Goal: Information Seeking & Learning: Learn about a topic

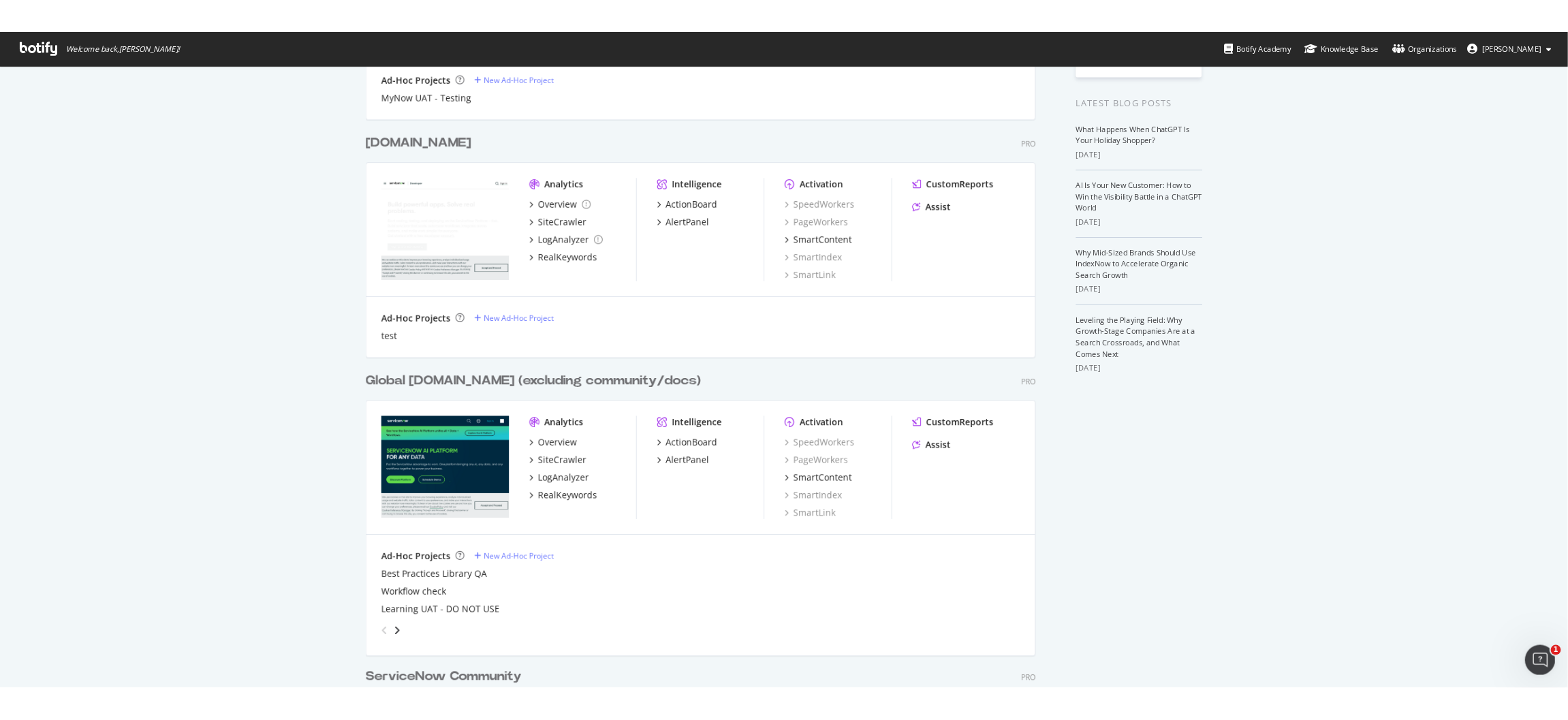
scroll to position [322, 0]
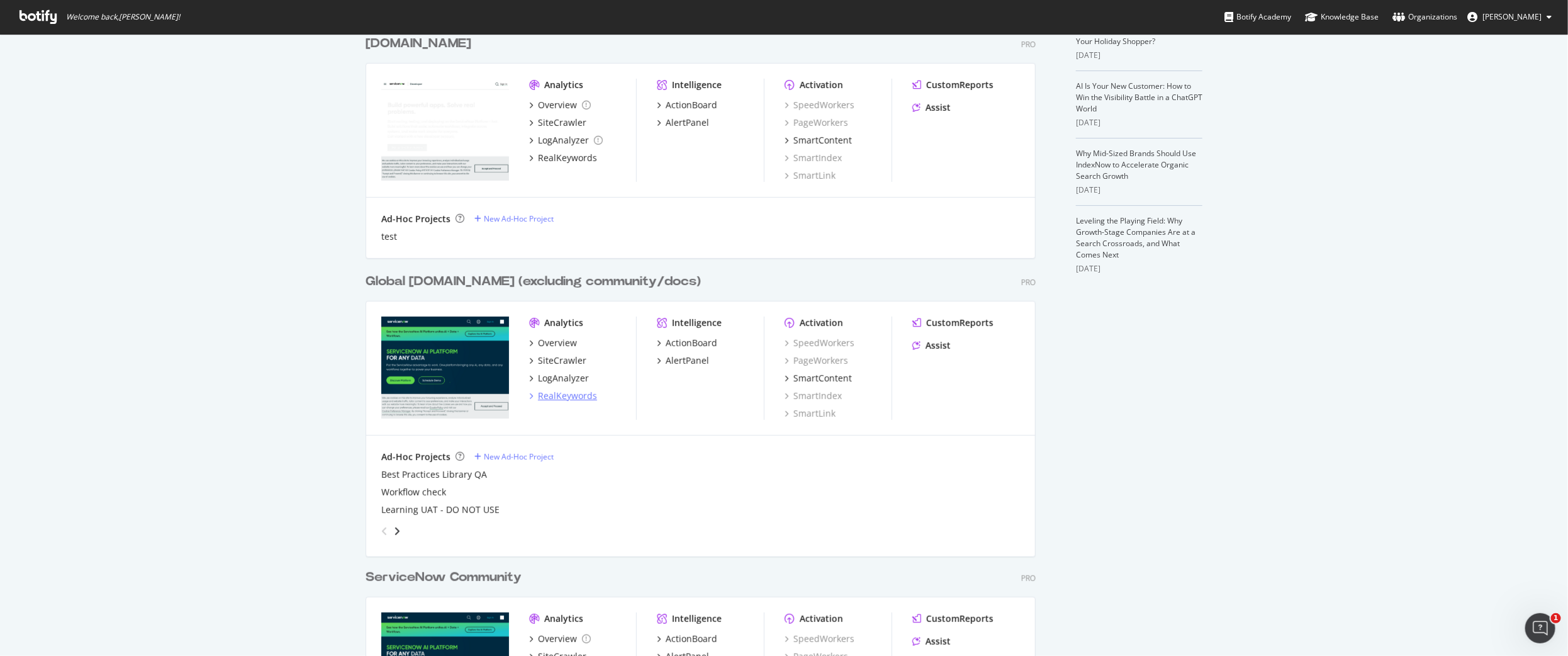
click at [560, 391] on div "RealKeywords" at bounding box center [568, 396] width 59 height 13
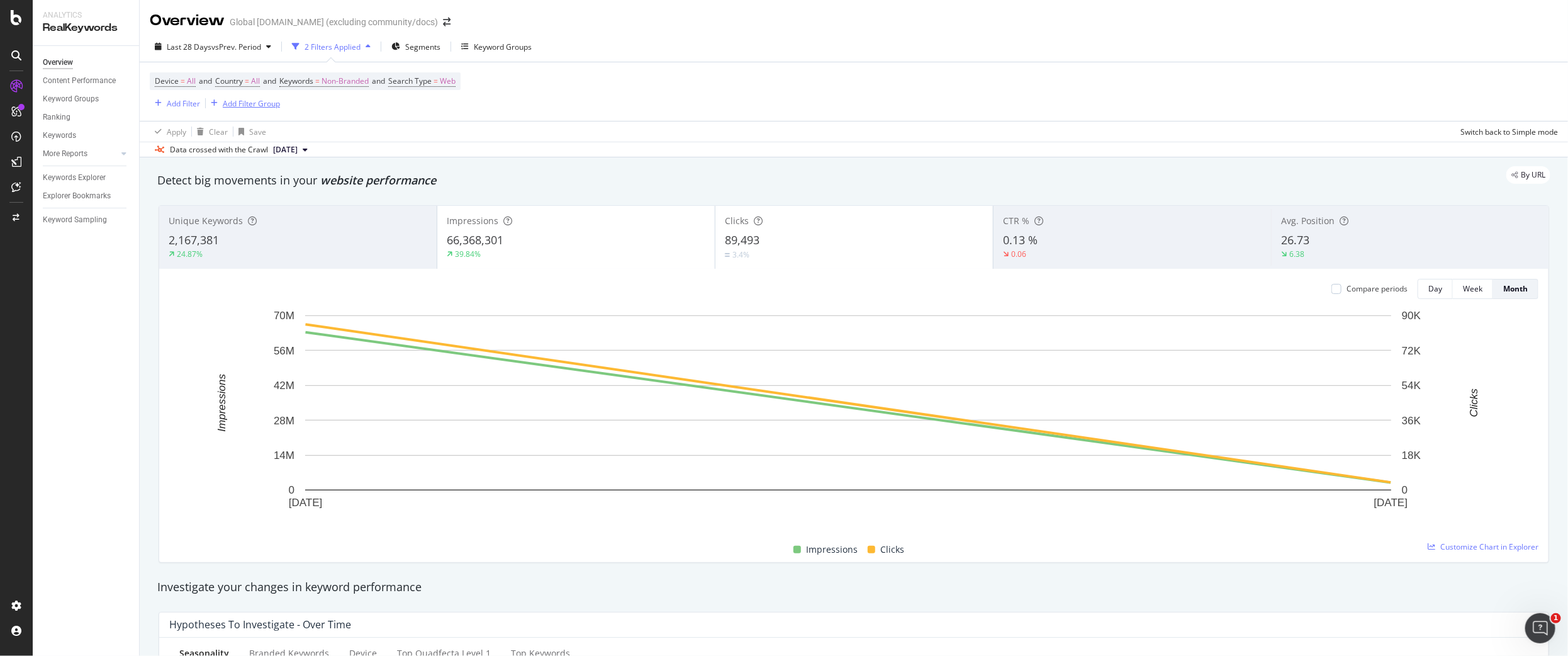
click at [248, 104] on div "Add Filter Group" at bounding box center [251, 103] width 57 height 11
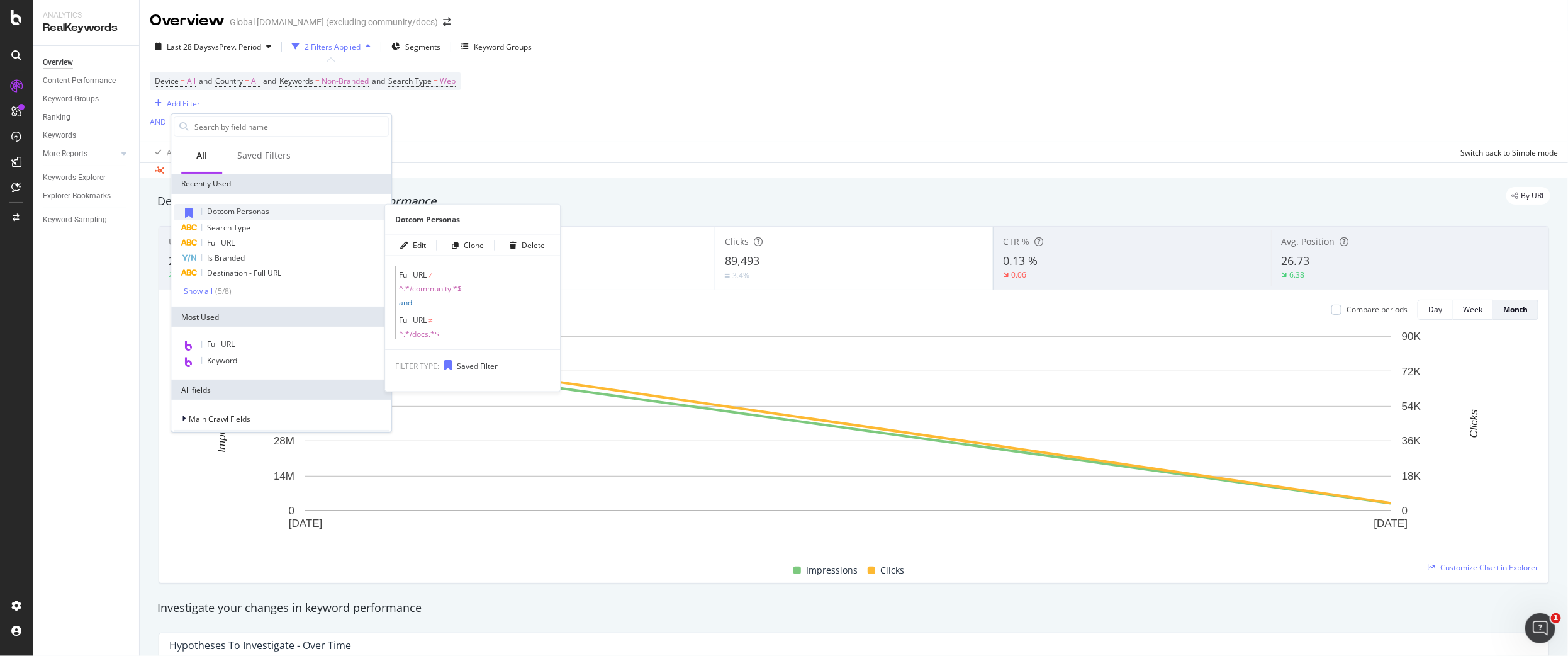
click at [250, 208] on span "Dotcom Personas" at bounding box center [238, 211] width 63 height 11
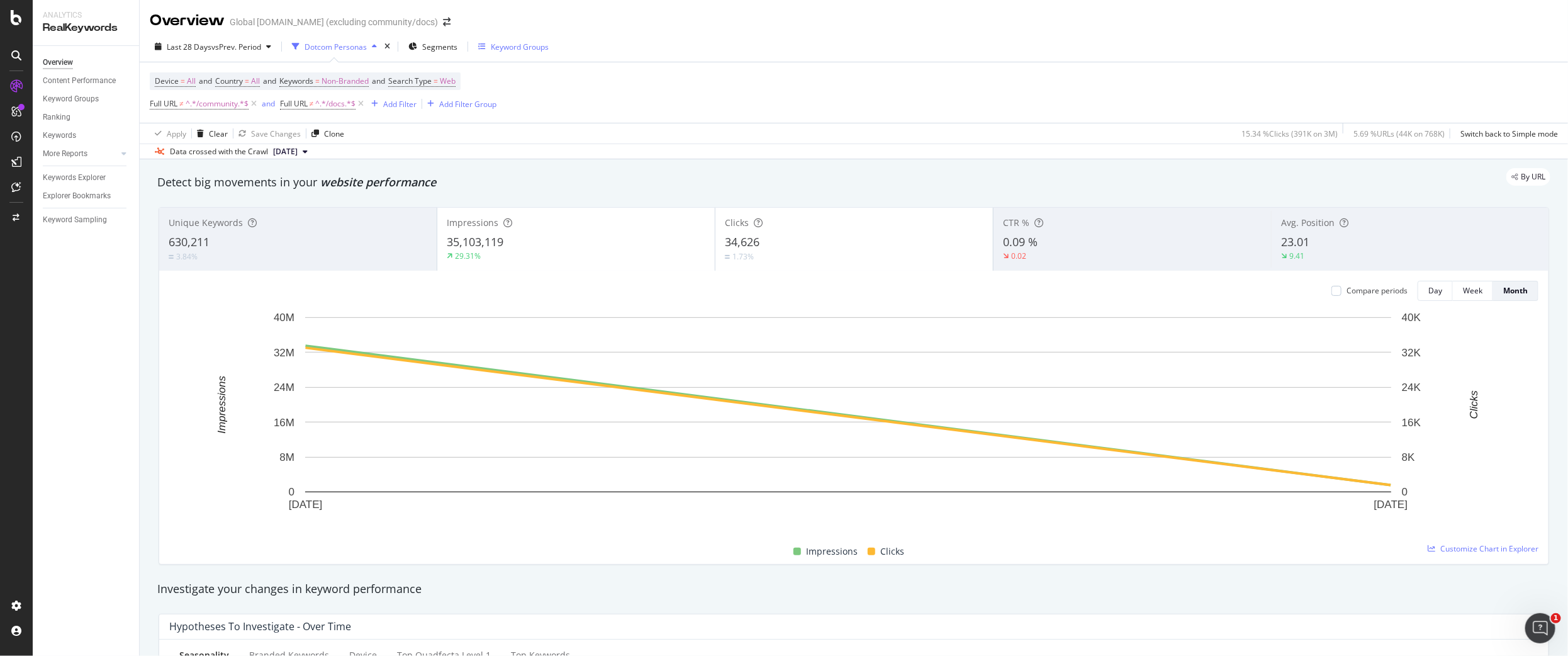
click at [523, 47] on div "Keyword Groups" at bounding box center [520, 47] width 58 height 11
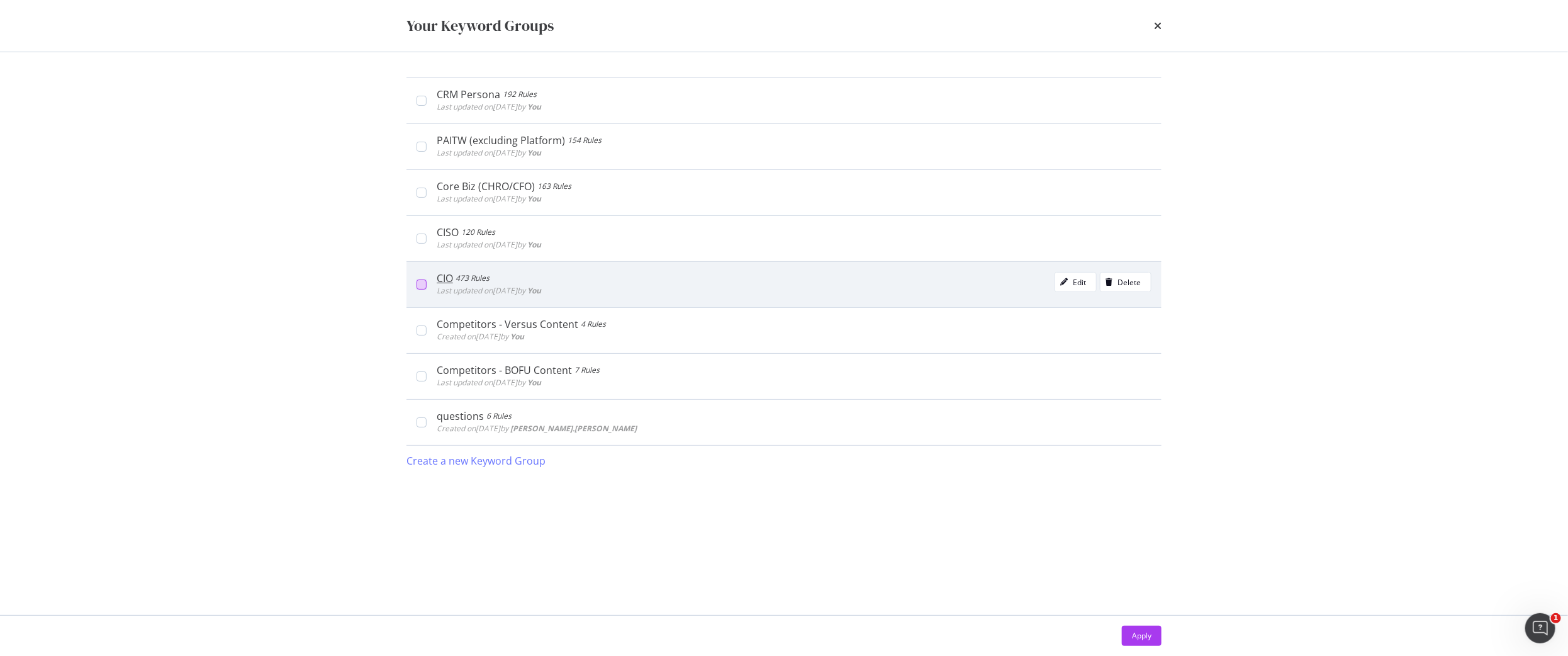
click at [419, 279] on div "CIO 473 Rules Last updated on [DATE] by You Edit Delete" at bounding box center [784, 285] width 755 height 46
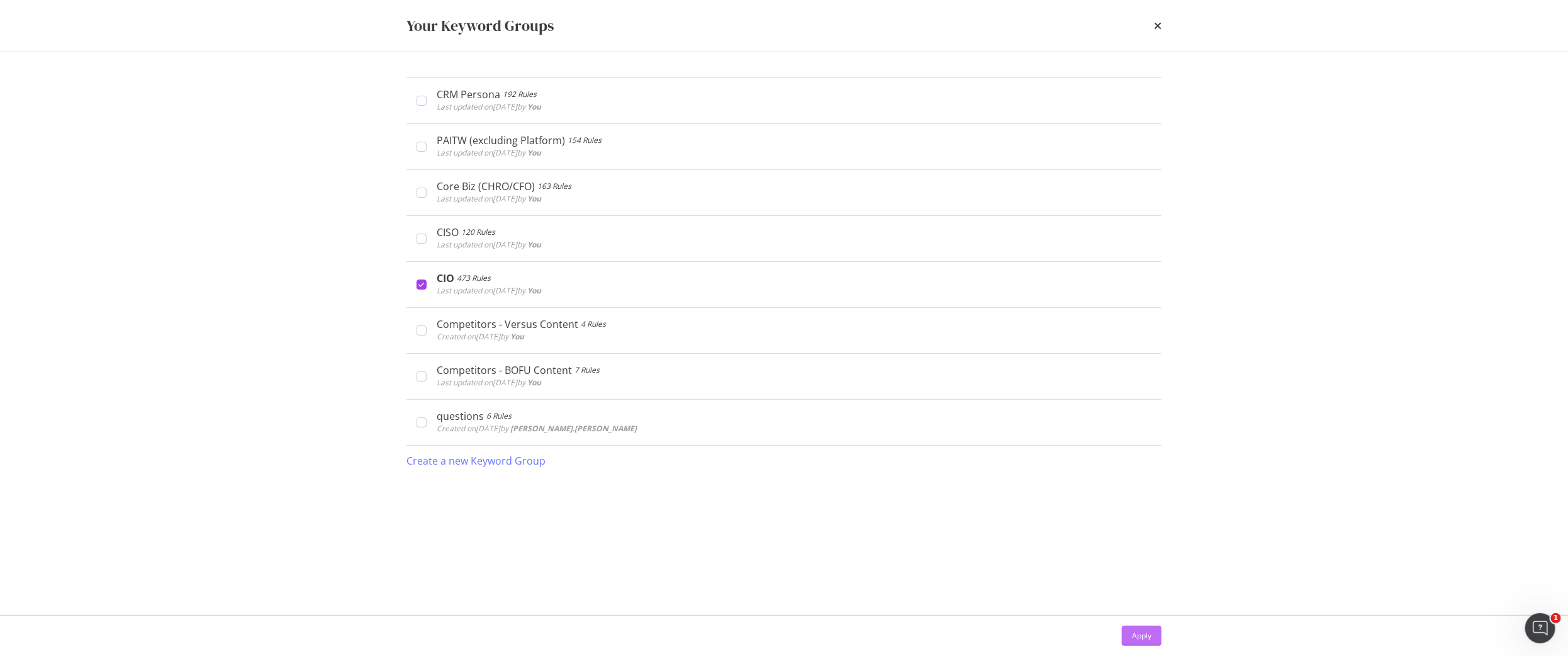
click at [1150, 638] on div "Apply" at bounding box center [1142, 636] width 20 height 11
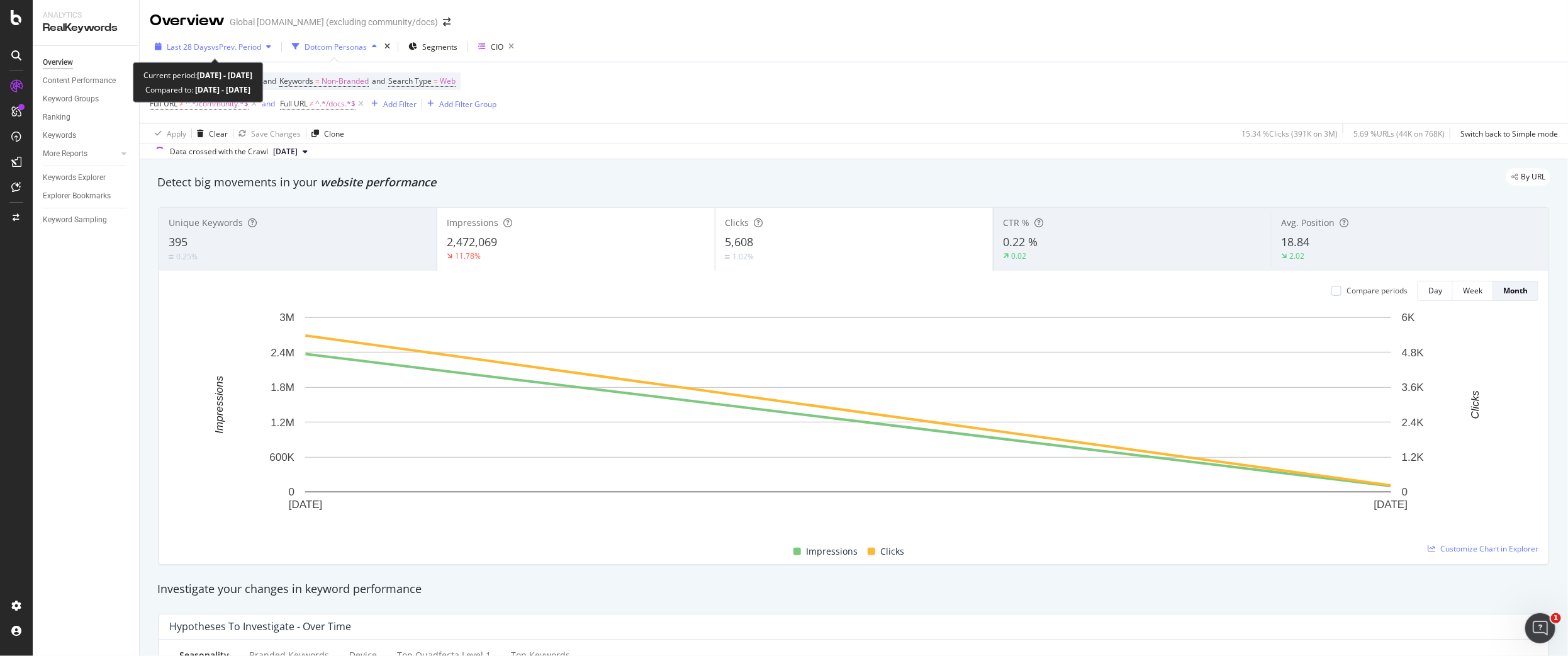
click at [191, 44] on span "Last 28 Days" at bounding box center [189, 47] width 45 height 11
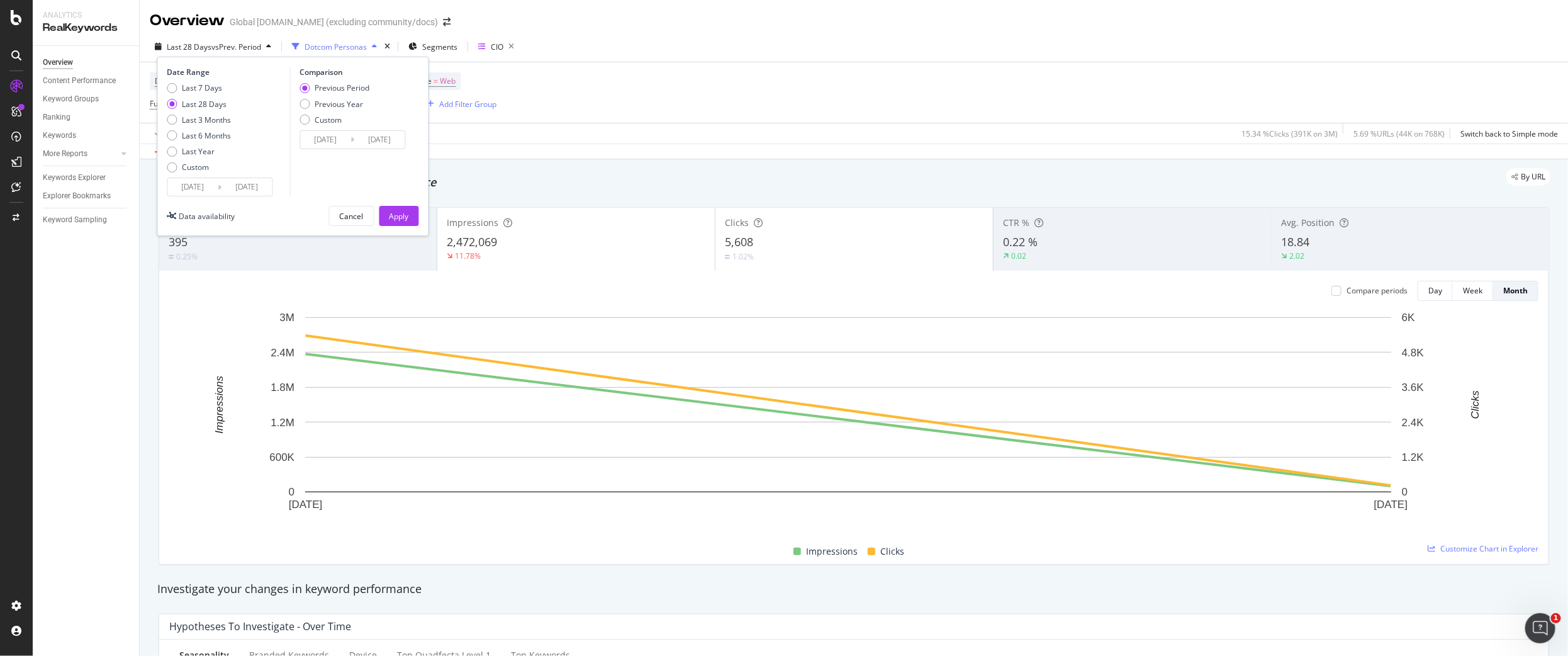
click at [196, 187] on input "[DATE]" at bounding box center [193, 186] width 50 height 18
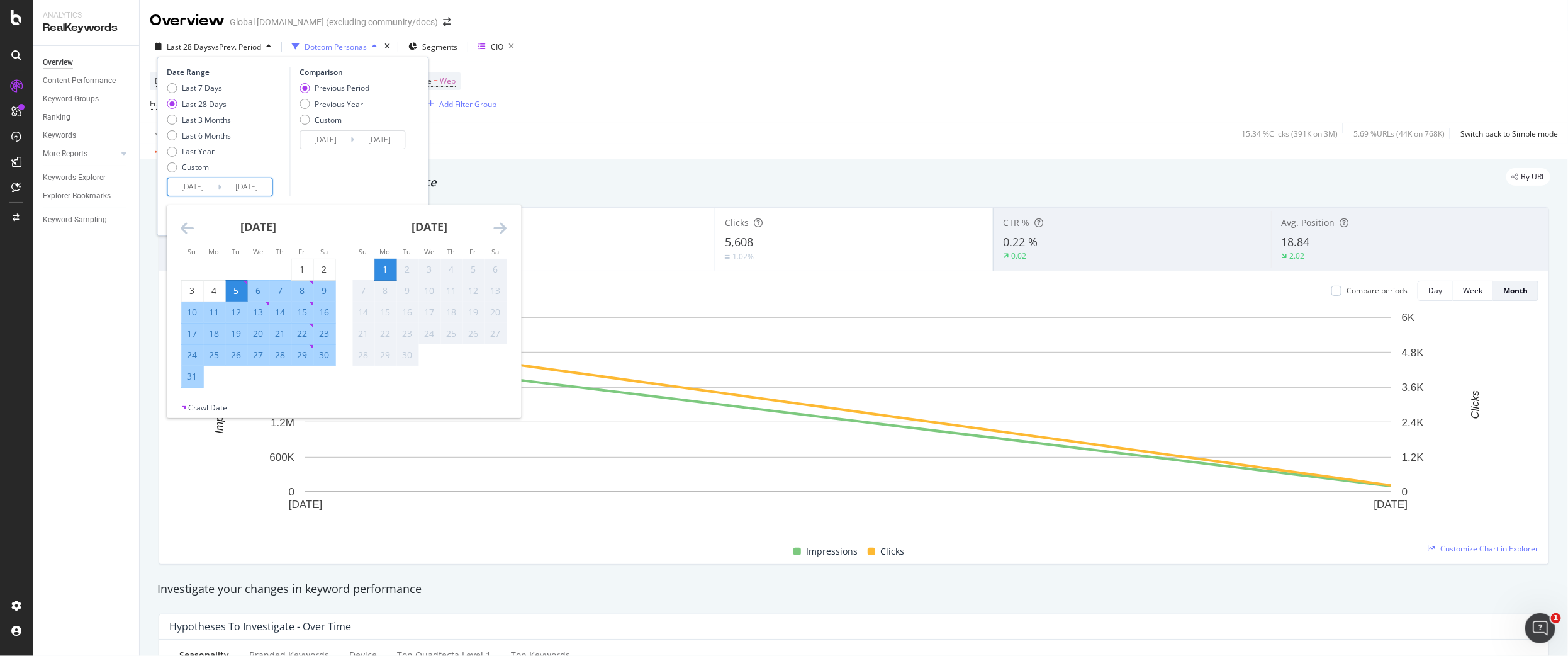
click at [189, 231] on icon "Move backward to switch to the previous month." at bounding box center [188, 227] width 13 height 15
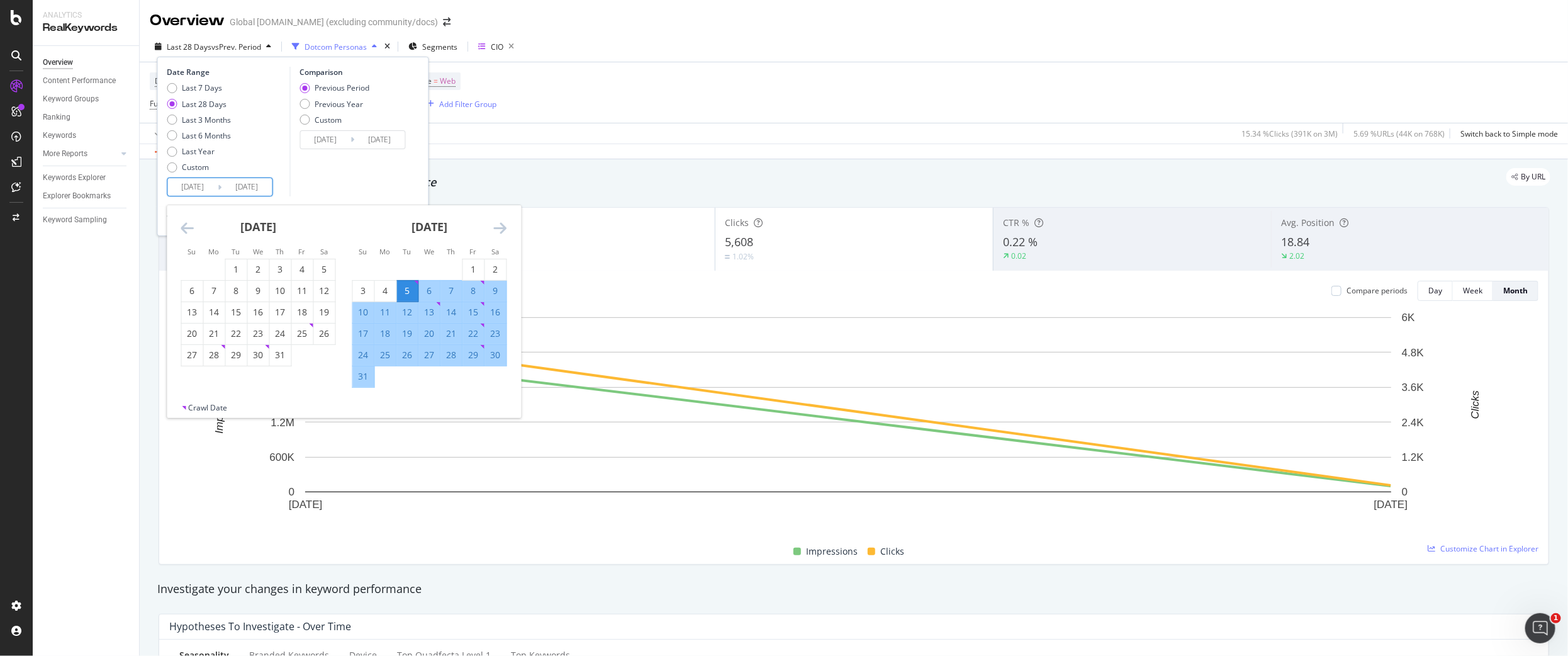
click at [189, 231] on icon "Move backward to switch to the previous month." at bounding box center [188, 227] width 13 height 15
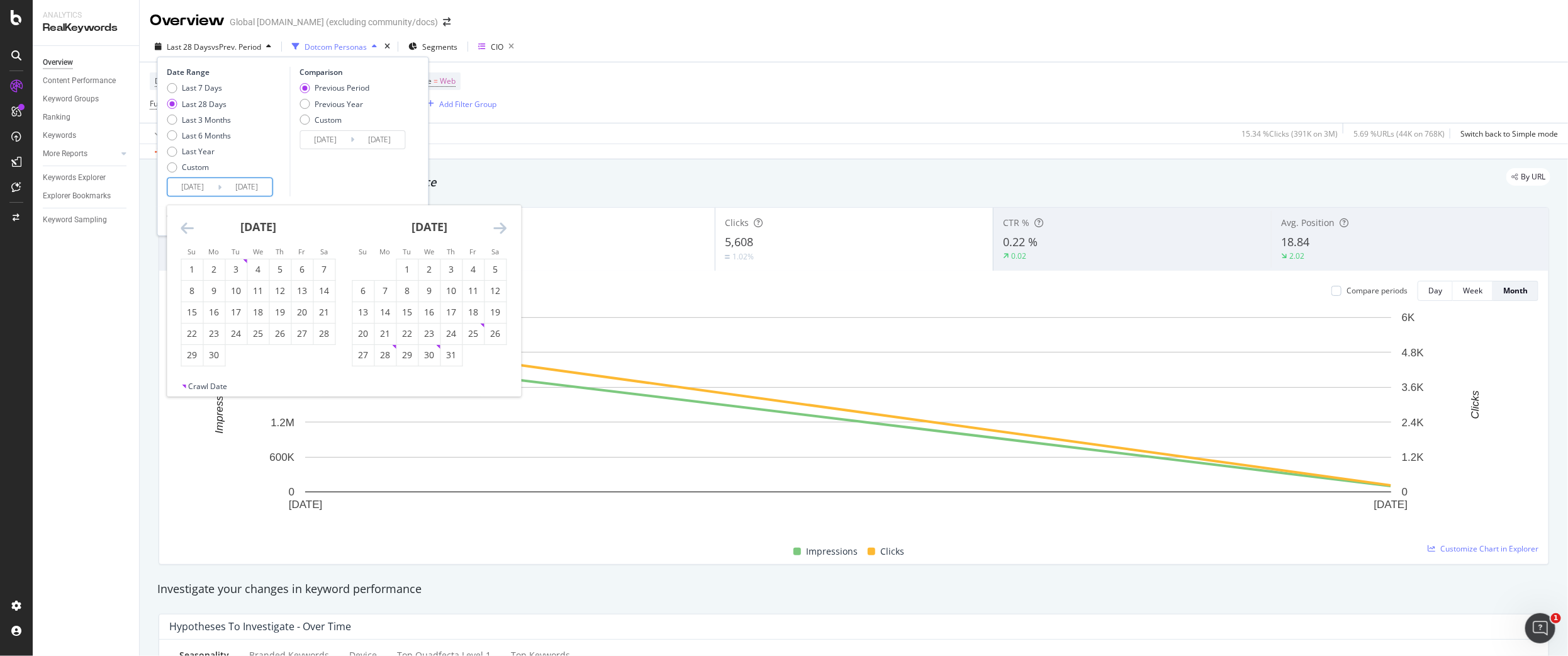
click at [189, 231] on icon "Move backward to switch to the previous month." at bounding box center [188, 227] width 13 height 15
click at [228, 263] on div "1" at bounding box center [236, 270] width 21 height 21
type input "[DATE]"
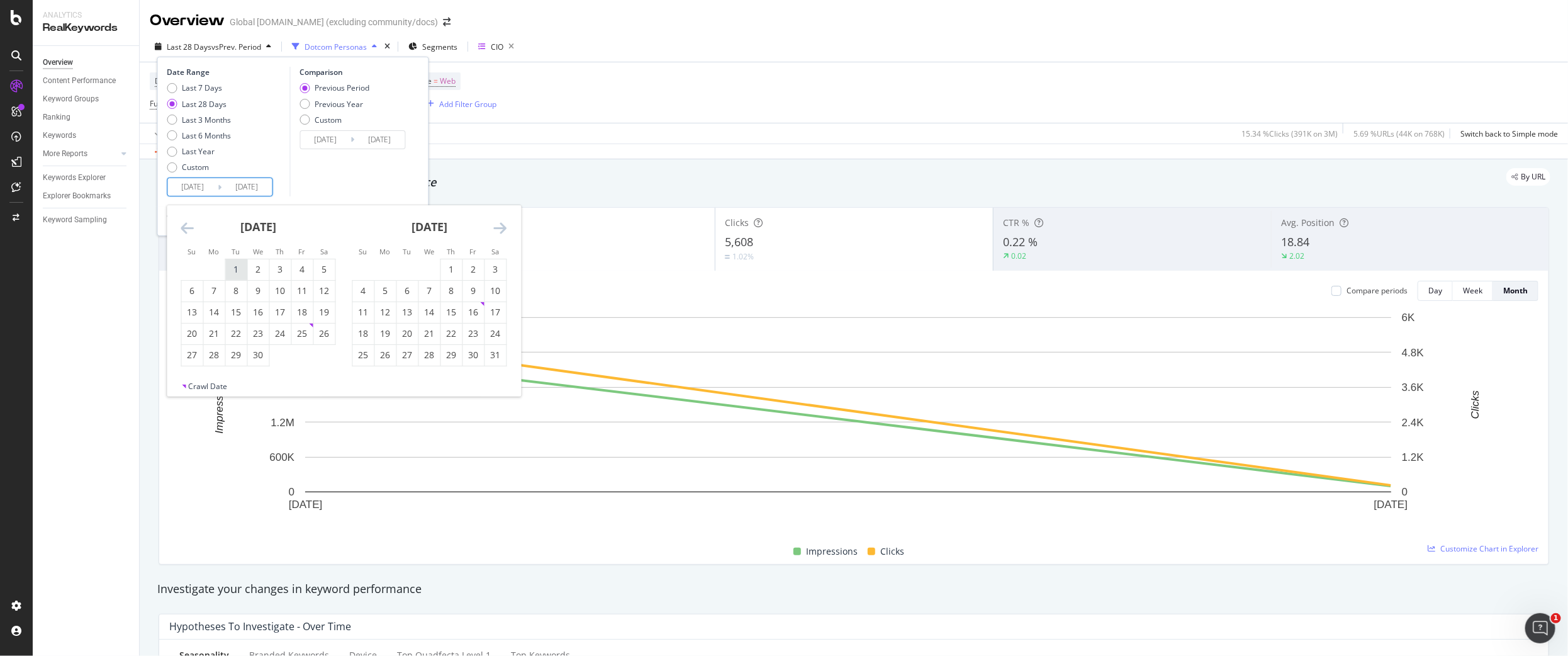
type input "[DATE]"
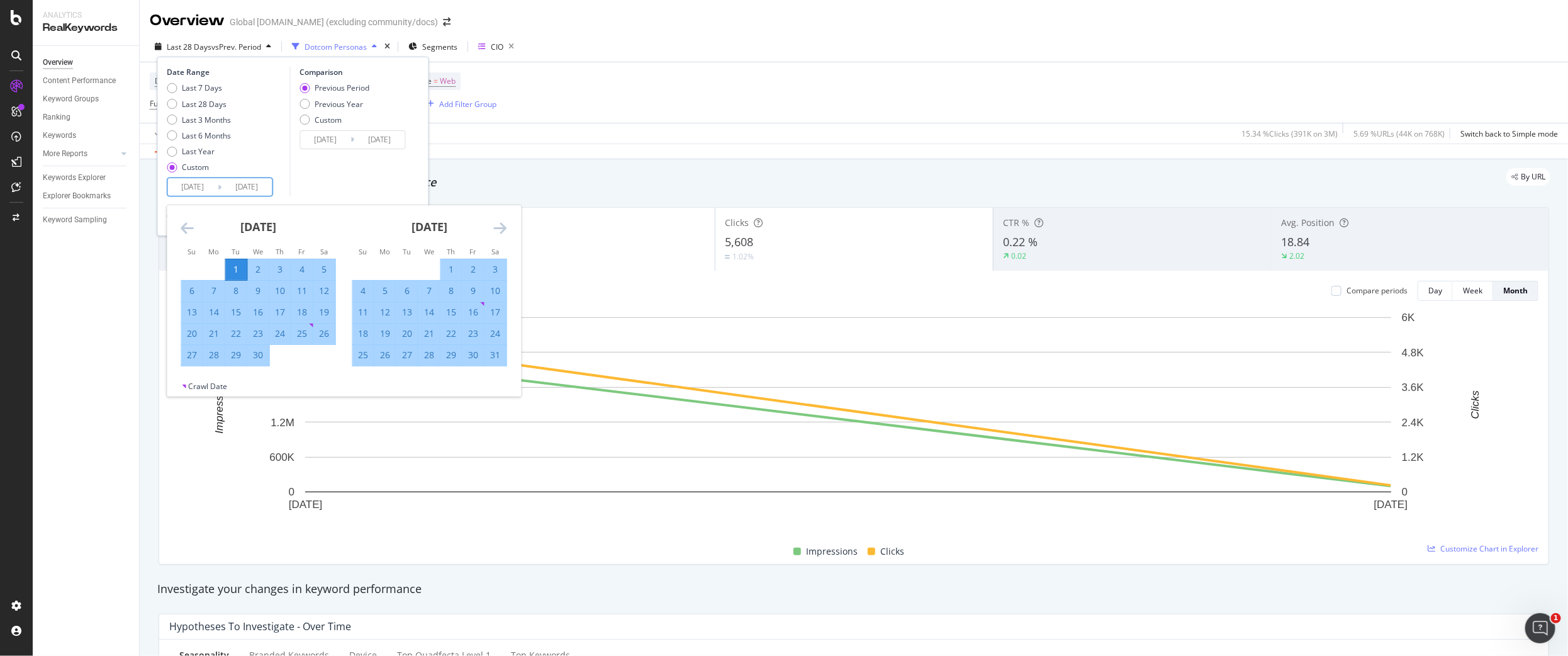
click at [496, 225] on icon "Move forward to switch to the next month." at bounding box center [500, 227] width 13 height 15
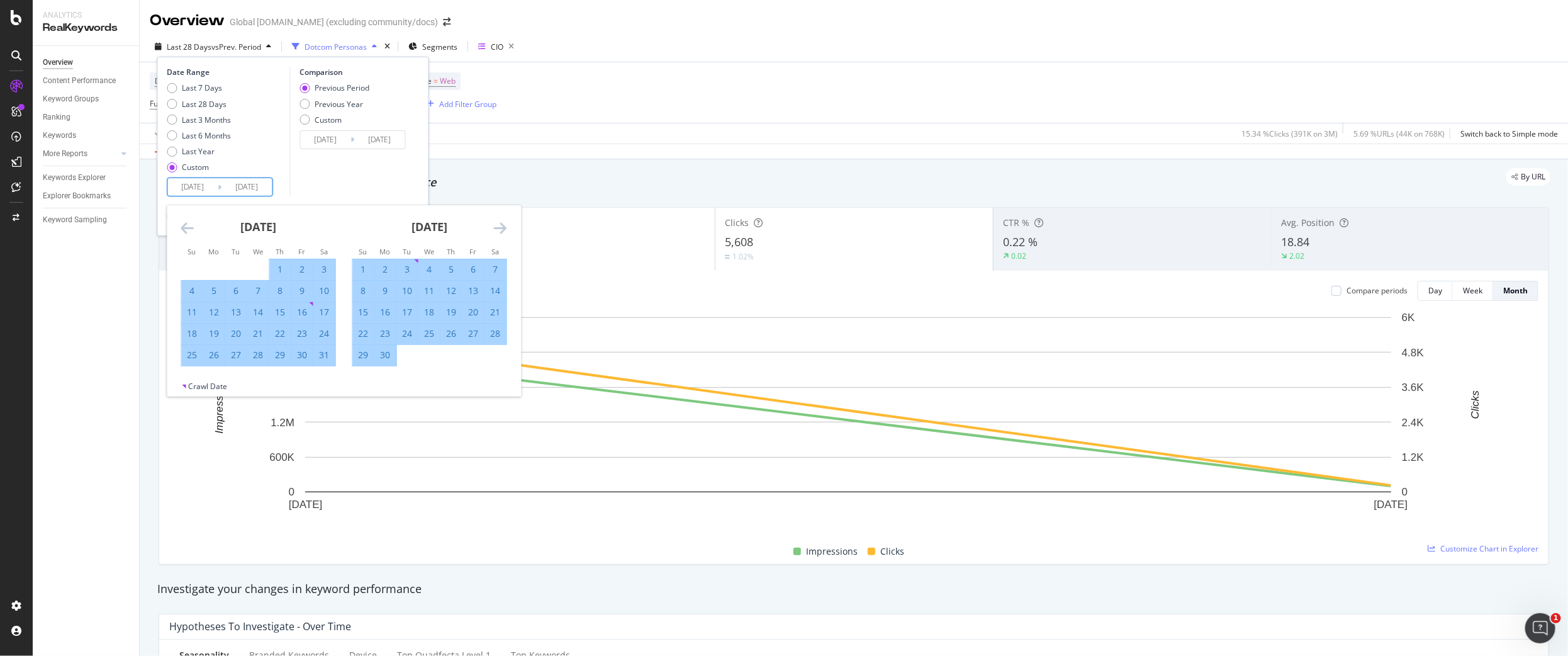
click at [386, 356] on div "30" at bounding box center [386, 354] width 21 height 13
type input "[DATE]"
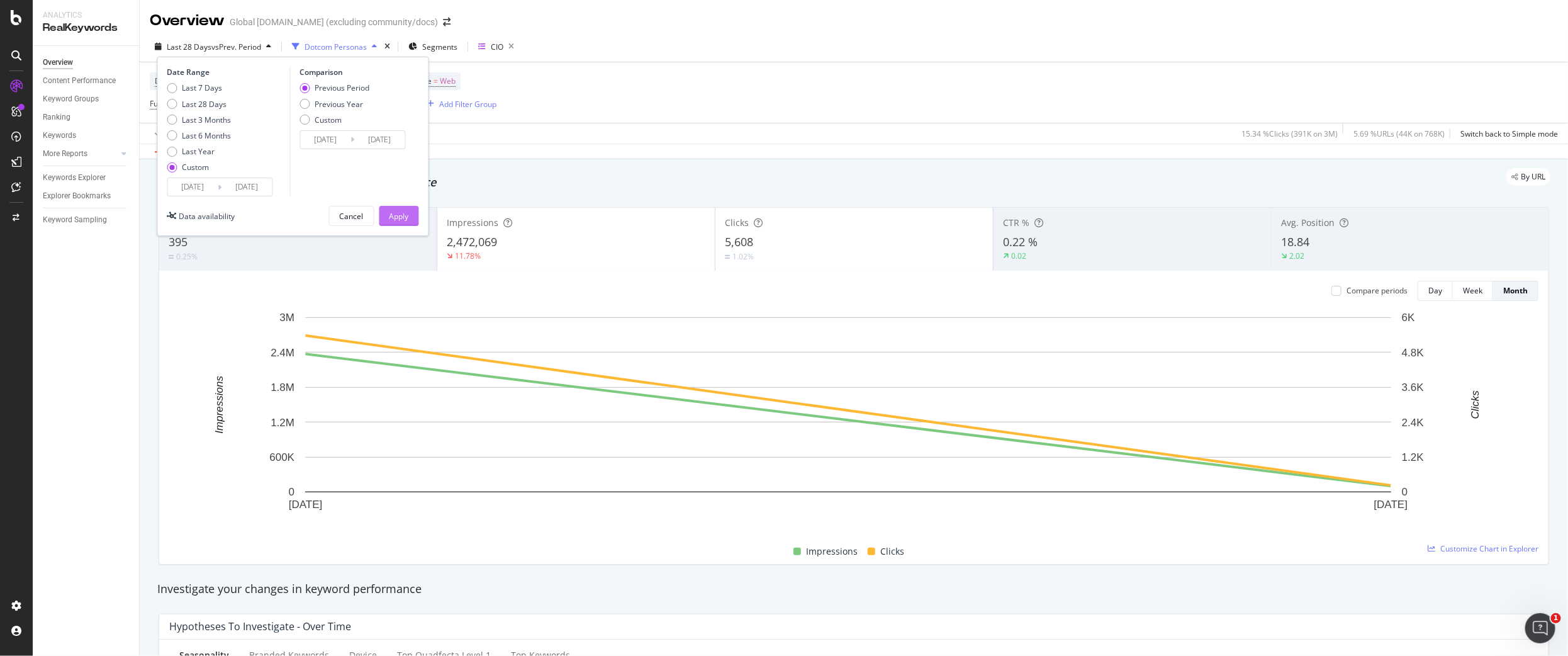
click at [397, 207] on div "Apply" at bounding box center [400, 215] width 20 height 19
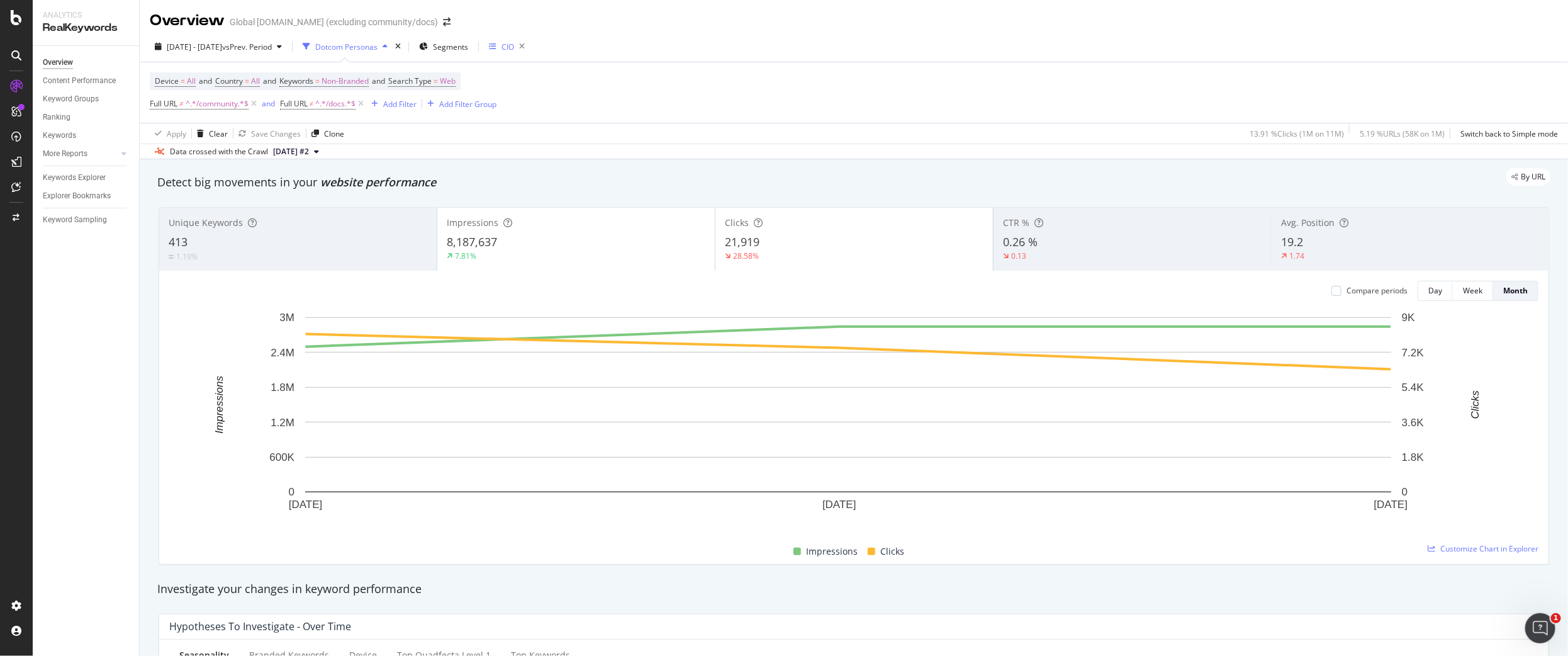
click at [497, 47] on icon "button" at bounding box center [493, 46] width 7 height 7
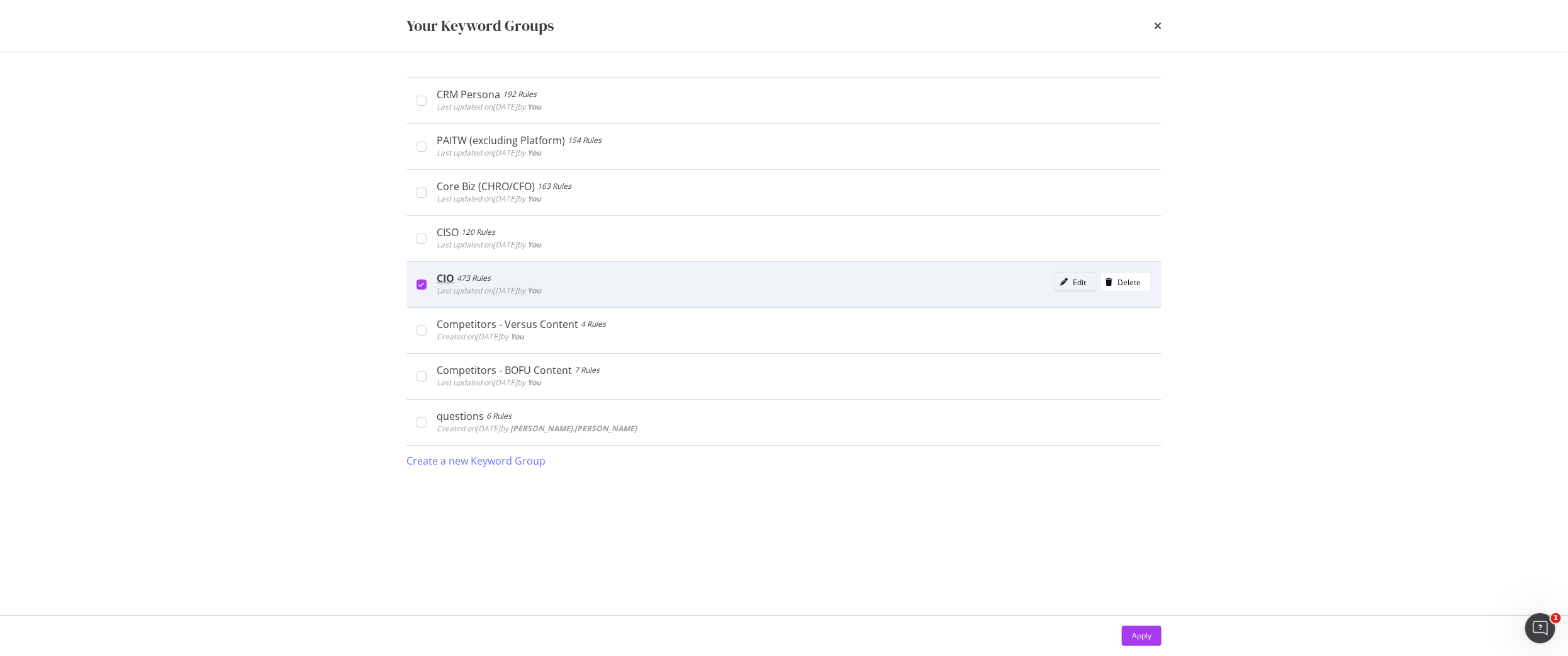
click at [1060, 283] on icon "modal" at bounding box center [1064, 281] width 7 height 7
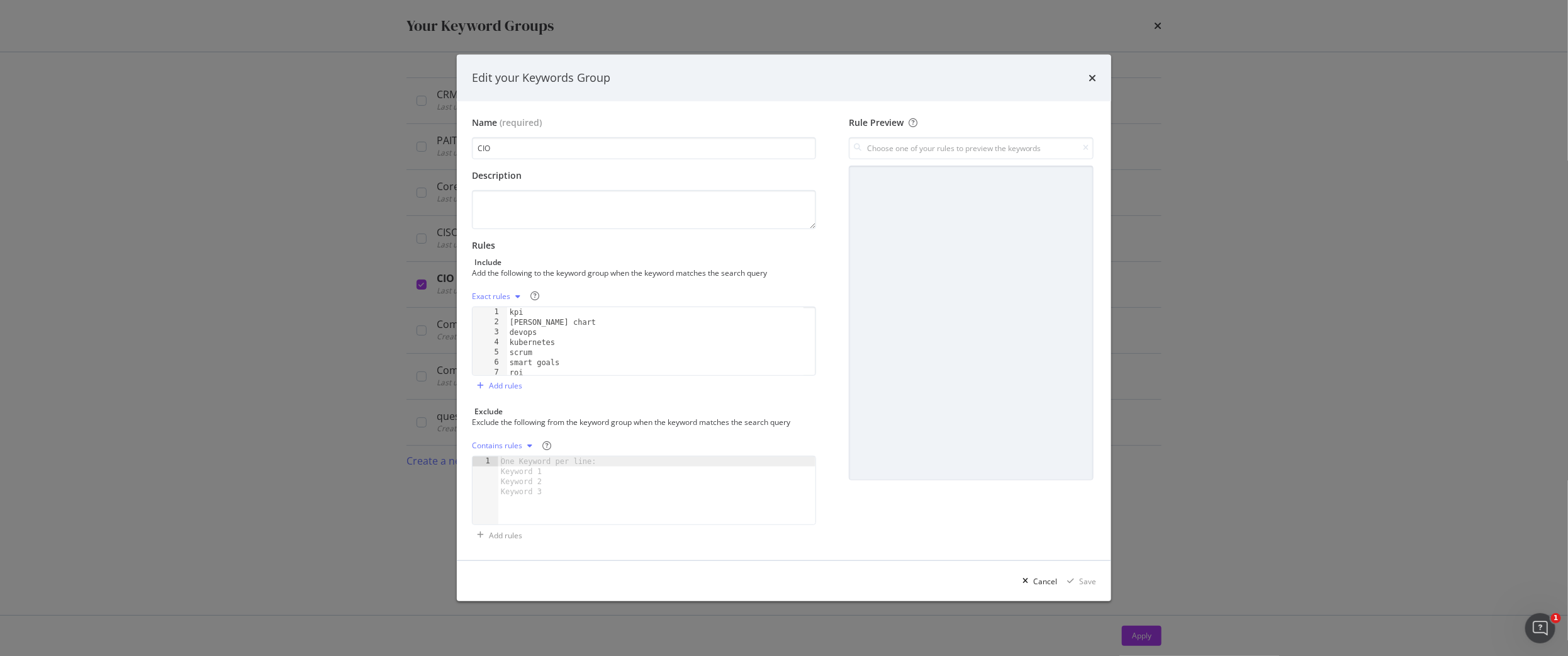
click at [1089, 70] on div "times" at bounding box center [1092, 78] width 7 height 16
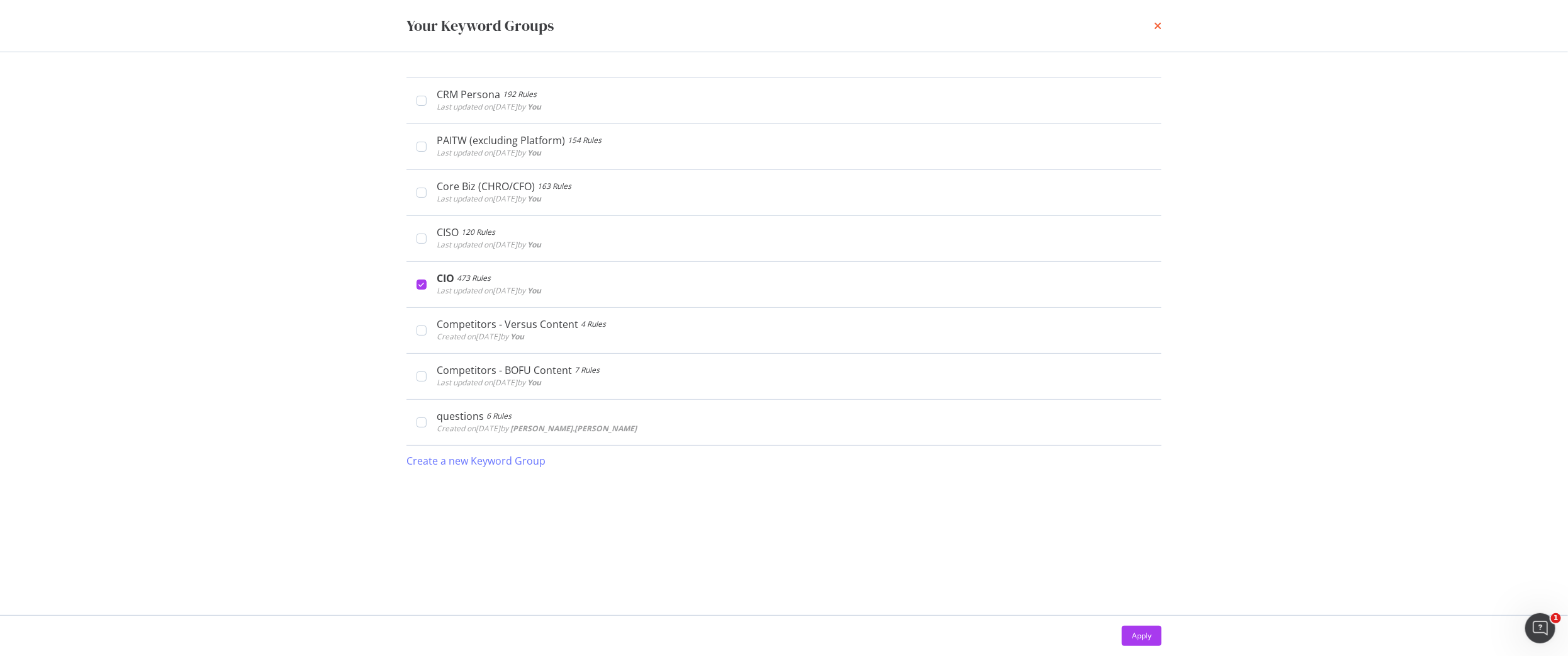
click at [1156, 24] on icon "times" at bounding box center [1158, 26] width 7 height 10
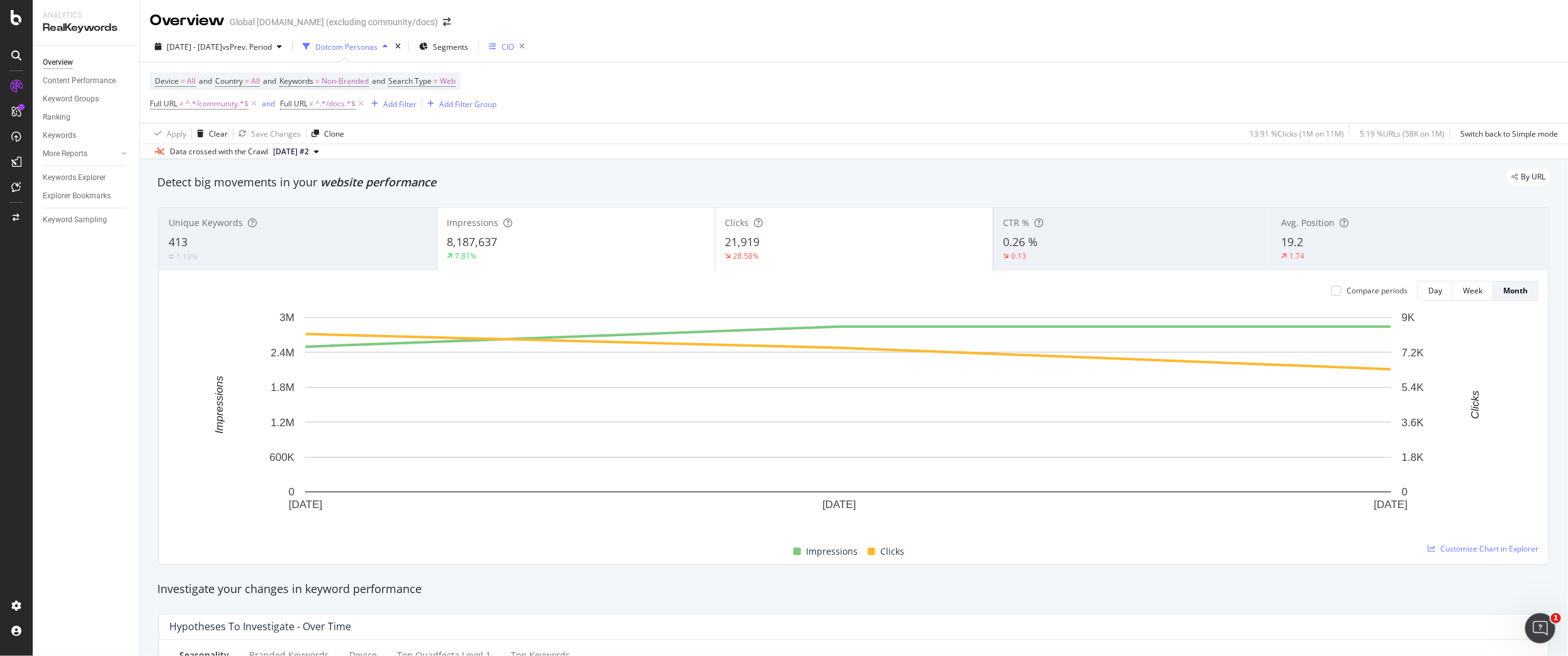
click at [514, 49] on div "CIO" at bounding box center [508, 47] width 13 height 11
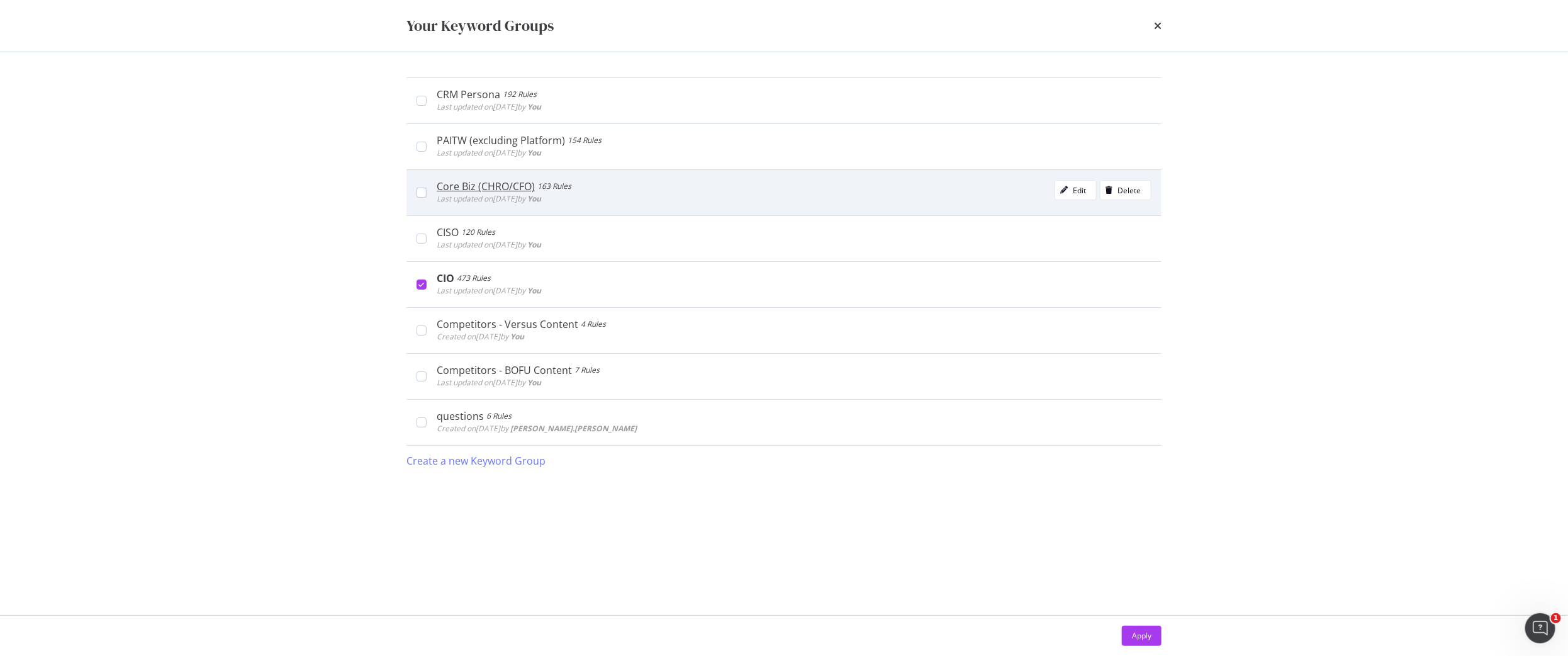
drag, startPoint x: 419, startPoint y: 101, endPoint x: 436, endPoint y: 181, distance: 81.8
click at [419, 101] on div "modal" at bounding box center [421, 100] width 10 height 10
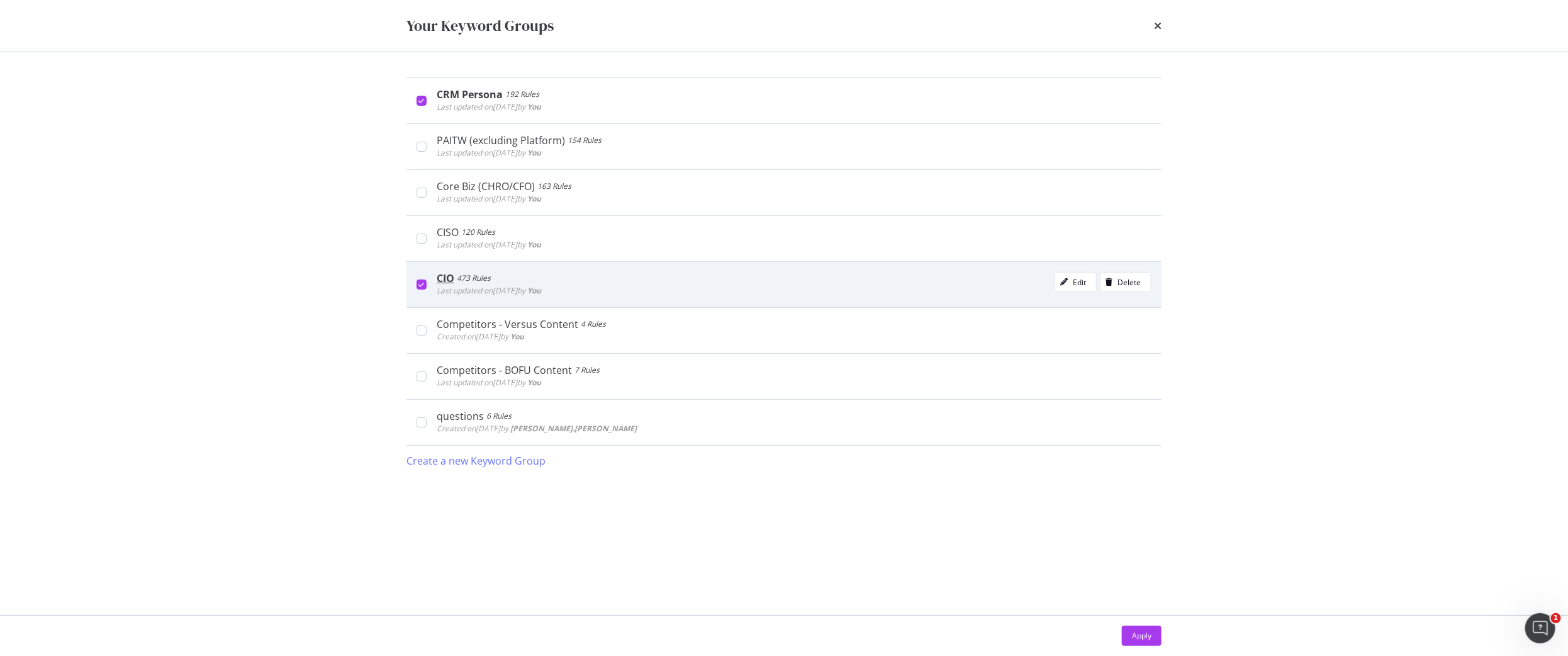
click at [419, 282] on icon "modal" at bounding box center [421, 285] width 6 height 7
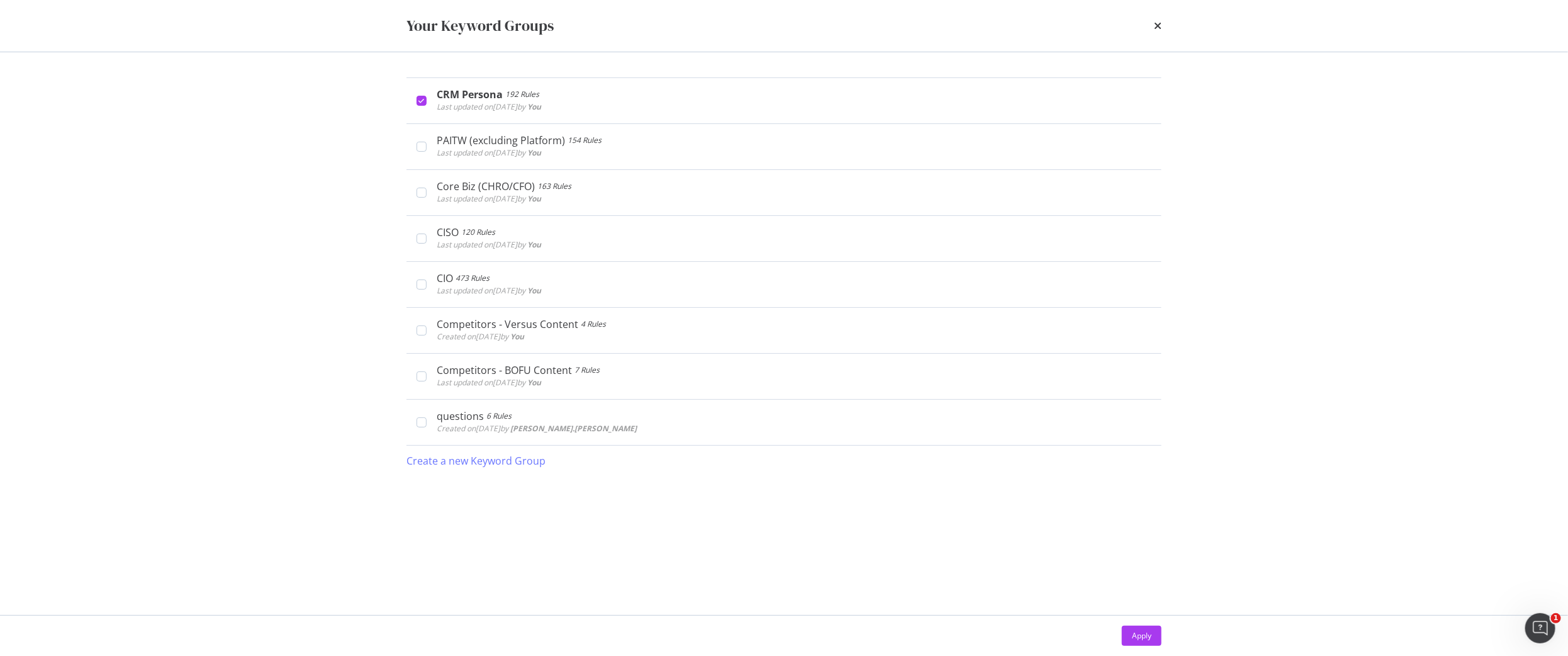
click at [1148, 635] on div "Apply" at bounding box center [1142, 636] width 20 height 11
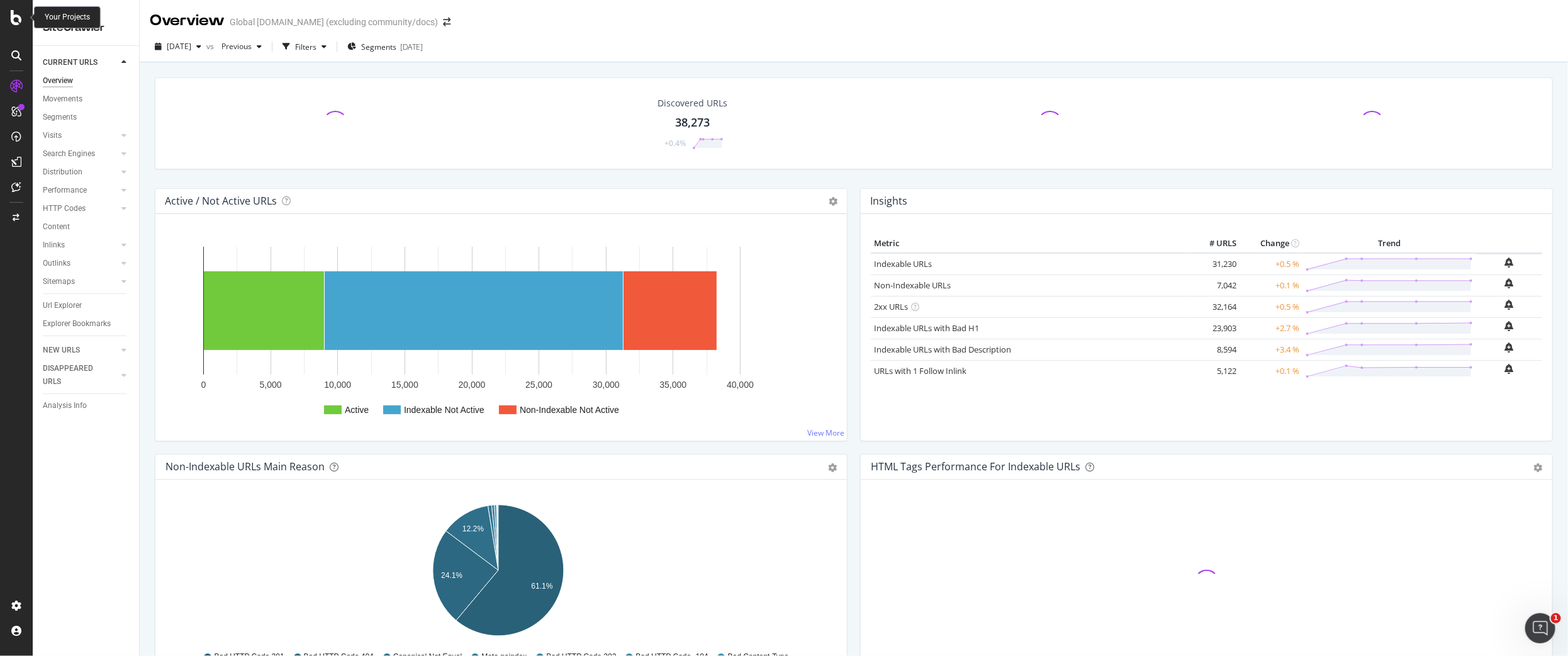
click at [14, 20] on icon at bounding box center [16, 17] width 11 height 15
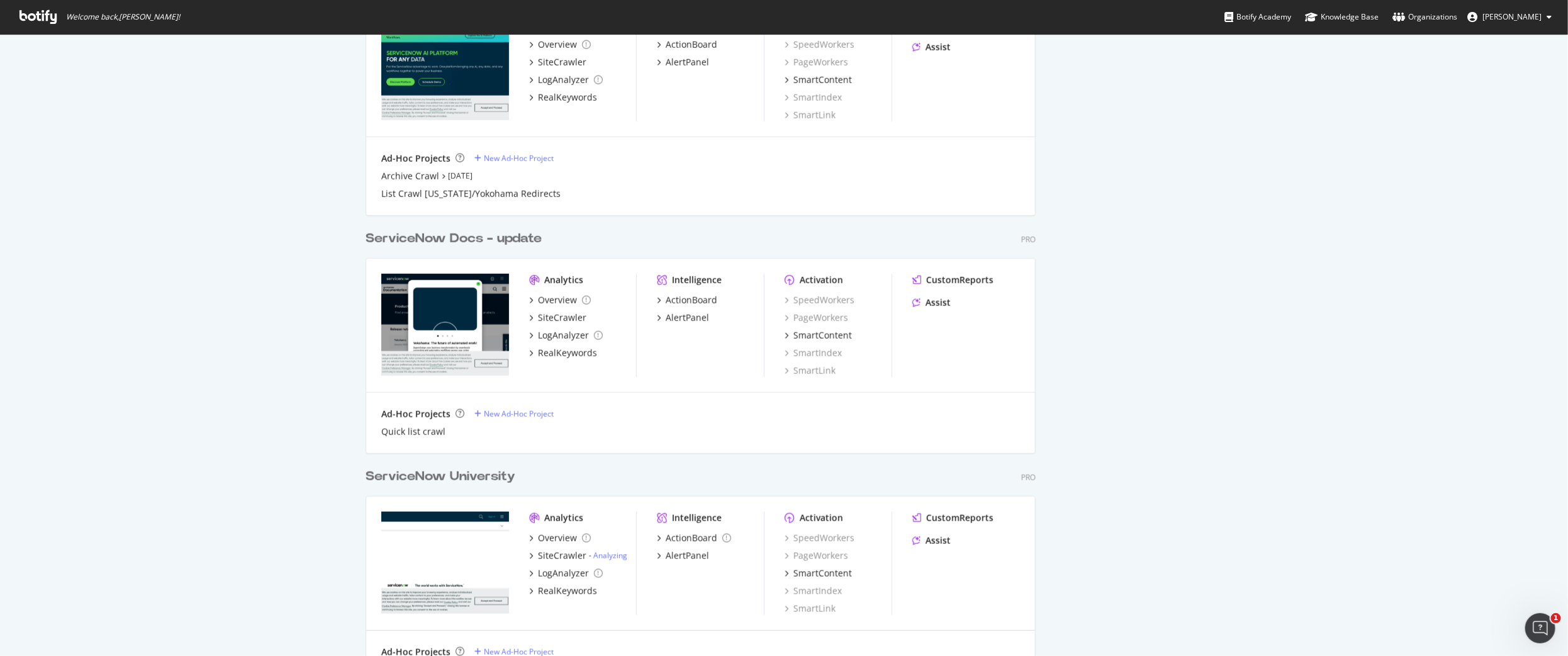
scroll to position [914, 0]
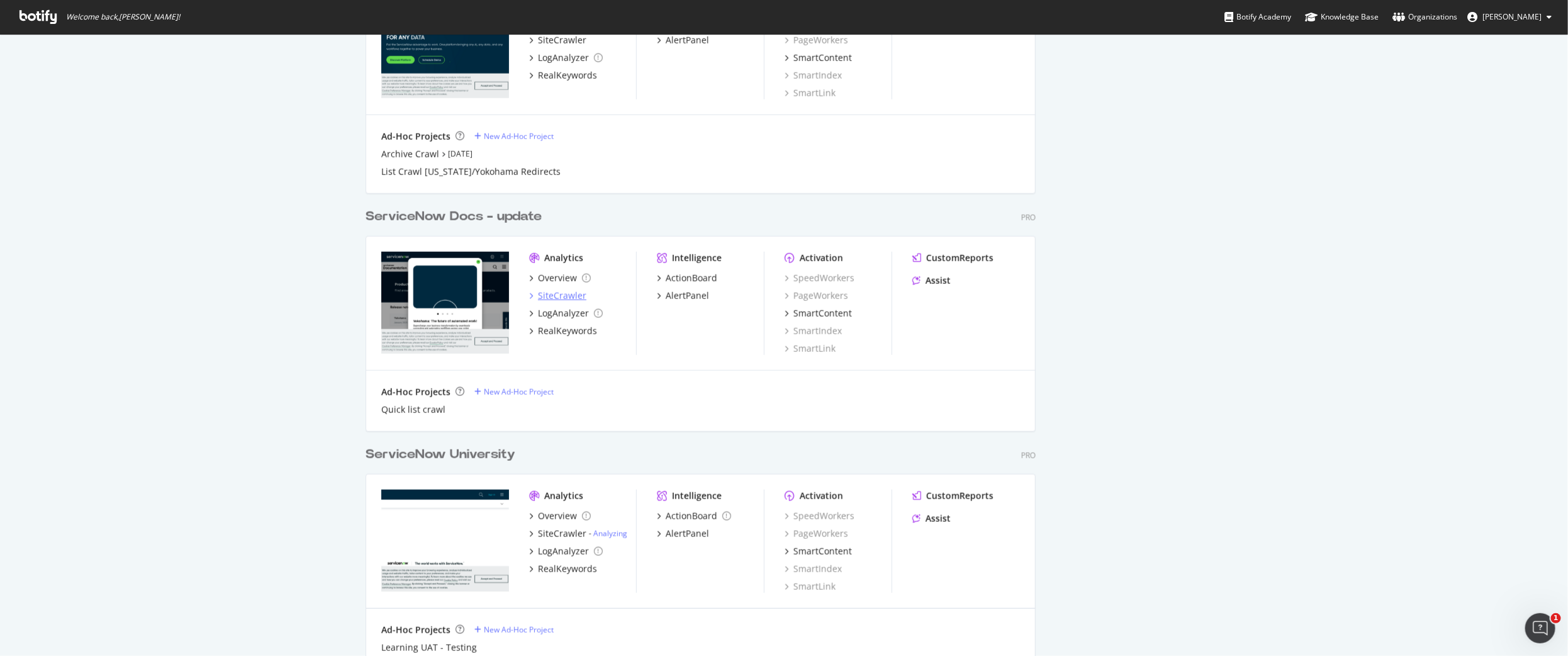
click at [558, 294] on div "SiteCrawler" at bounding box center [562, 296] width 49 height 13
